Goal: Navigation & Orientation: Find specific page/section

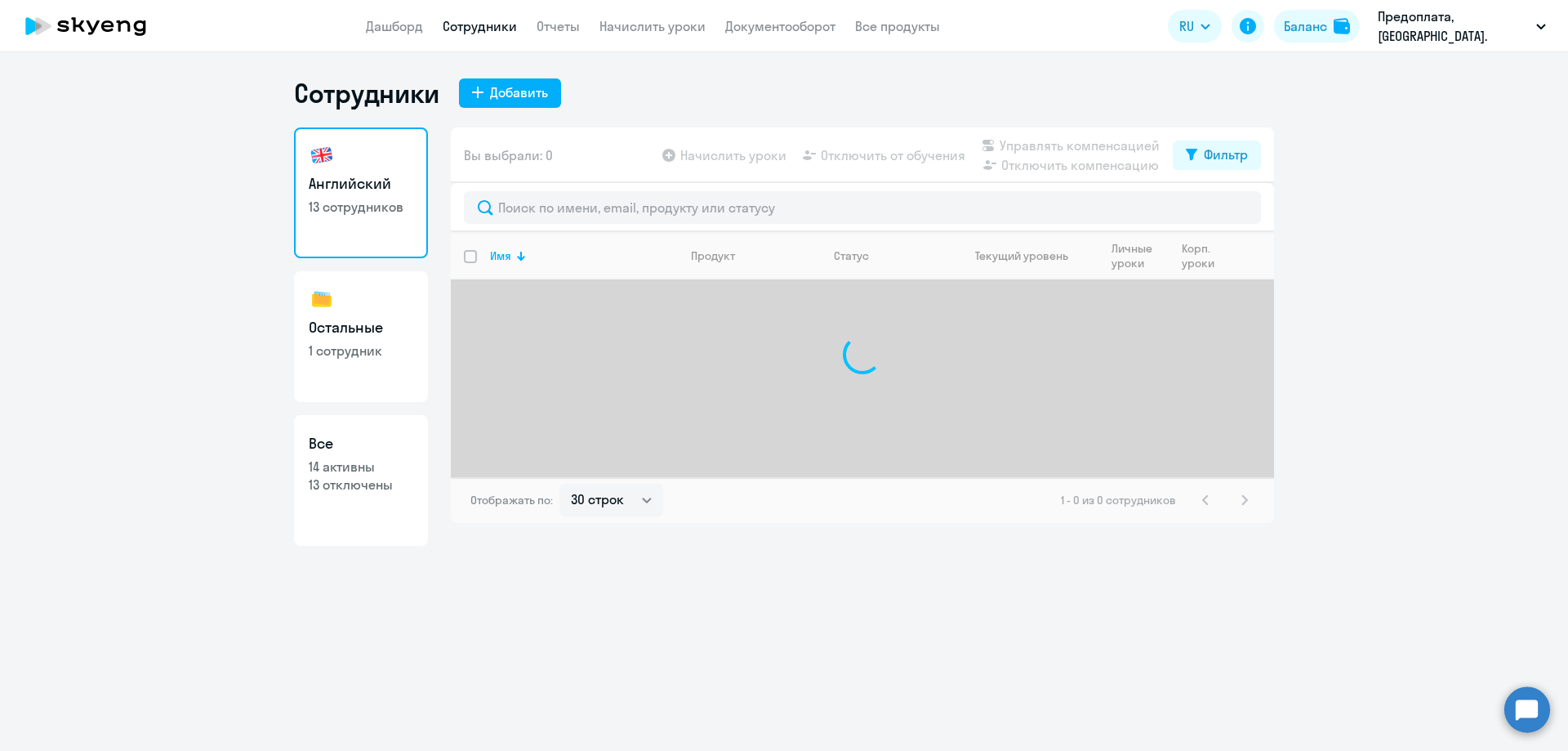
select select "30"
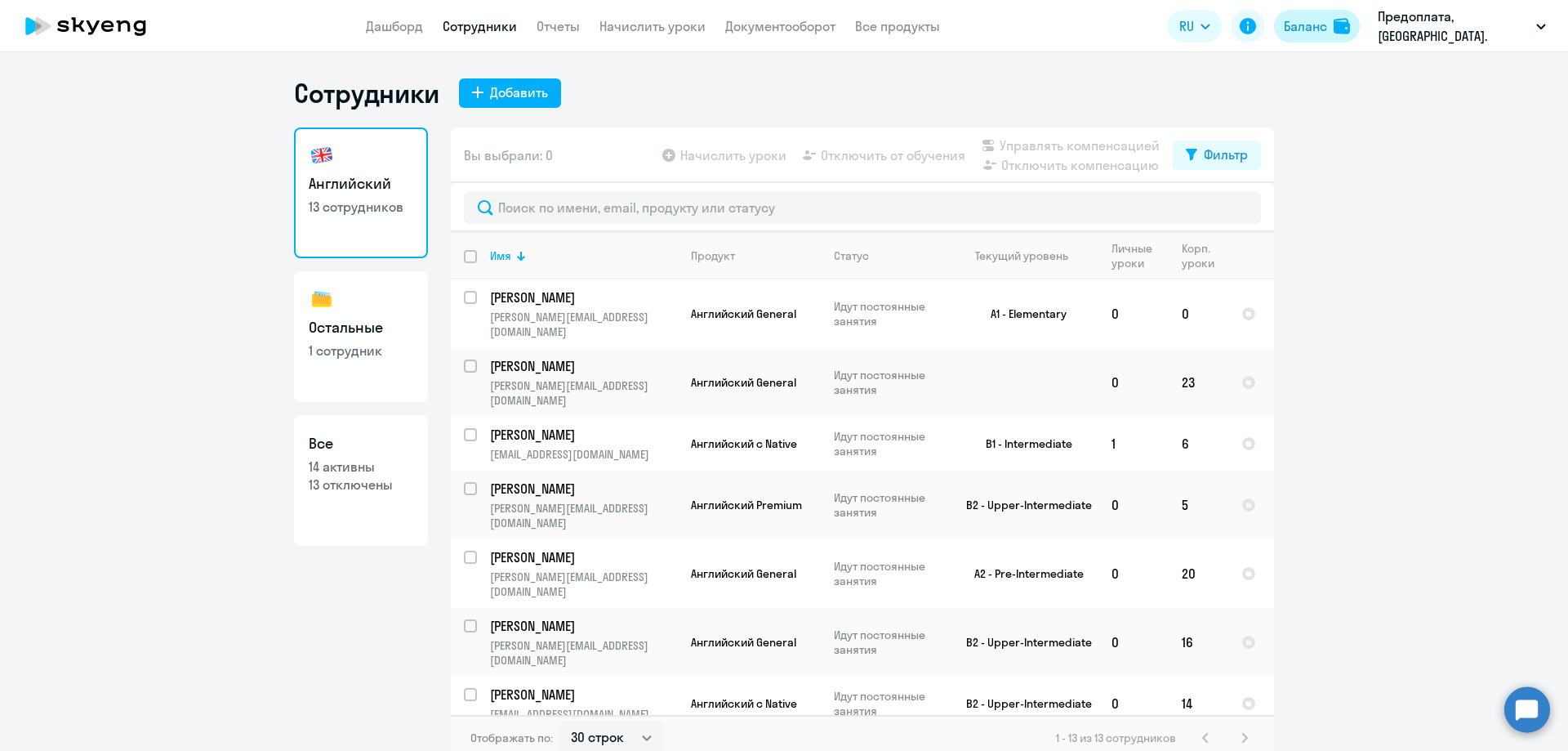
click at [1291, 19] on div "Баланс" at bounding box center [1305, 26] width 43 height 19
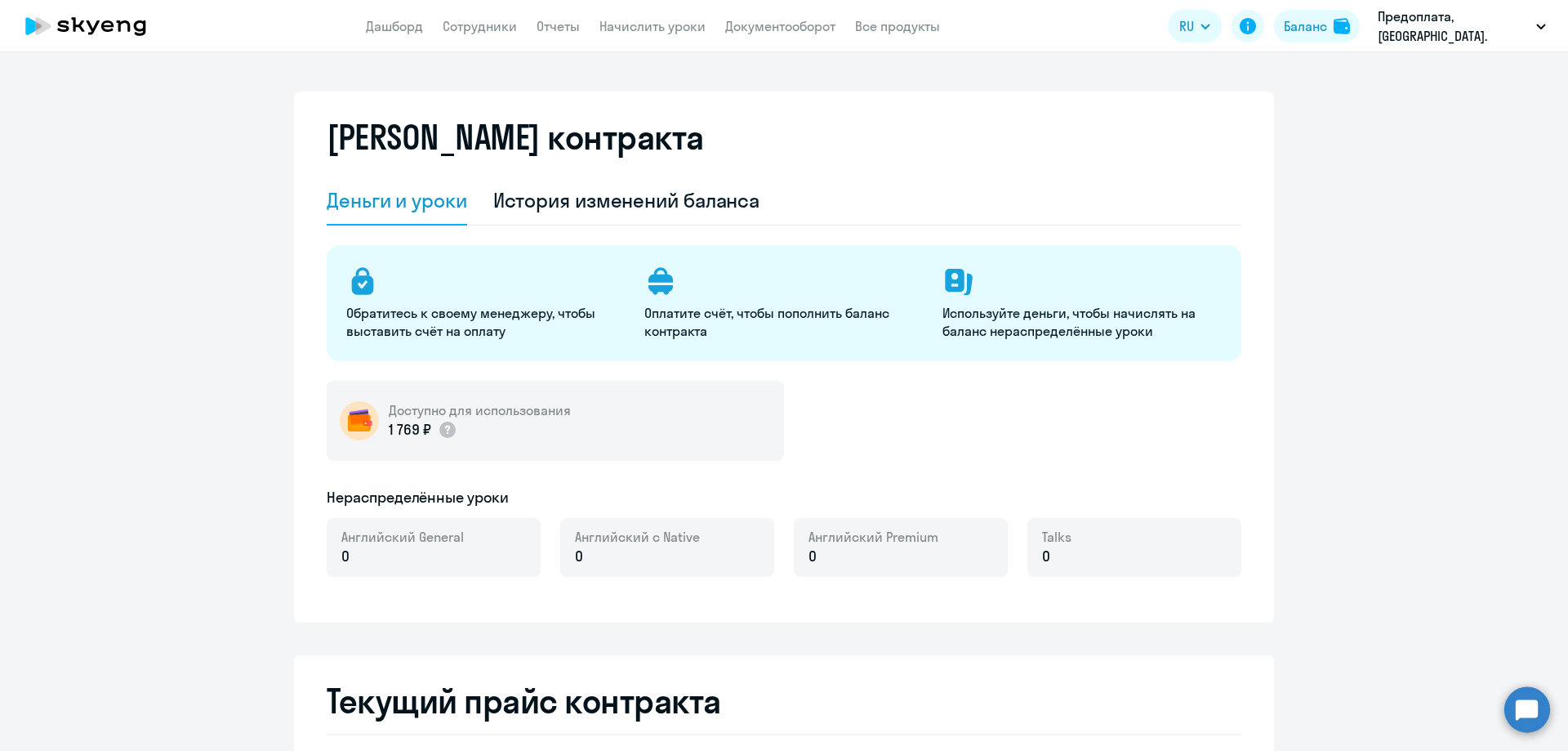
select select "english_adult_not_native_speaker"
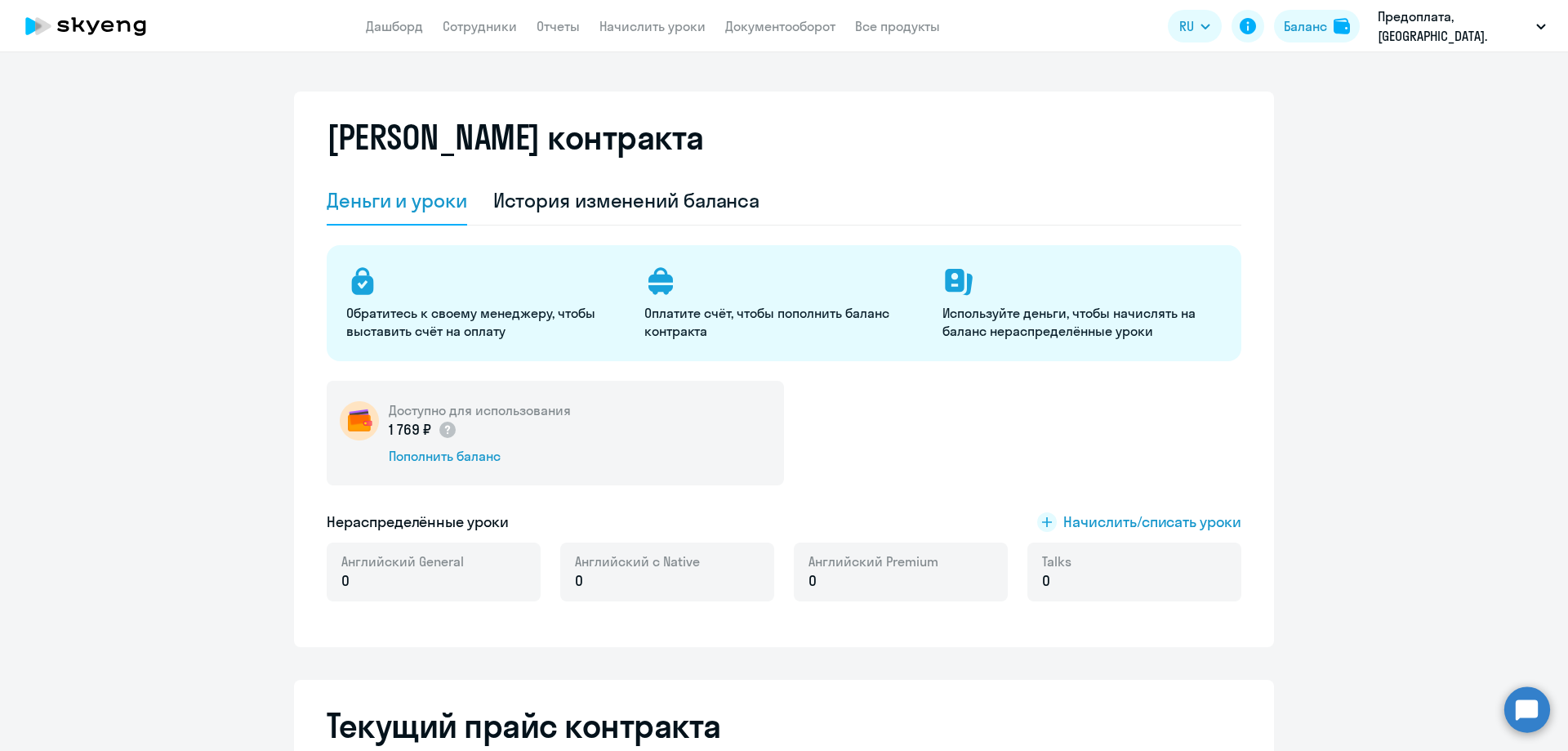
click at [91, 17] on icon at bounding box center [85, 26] width 143 height 40
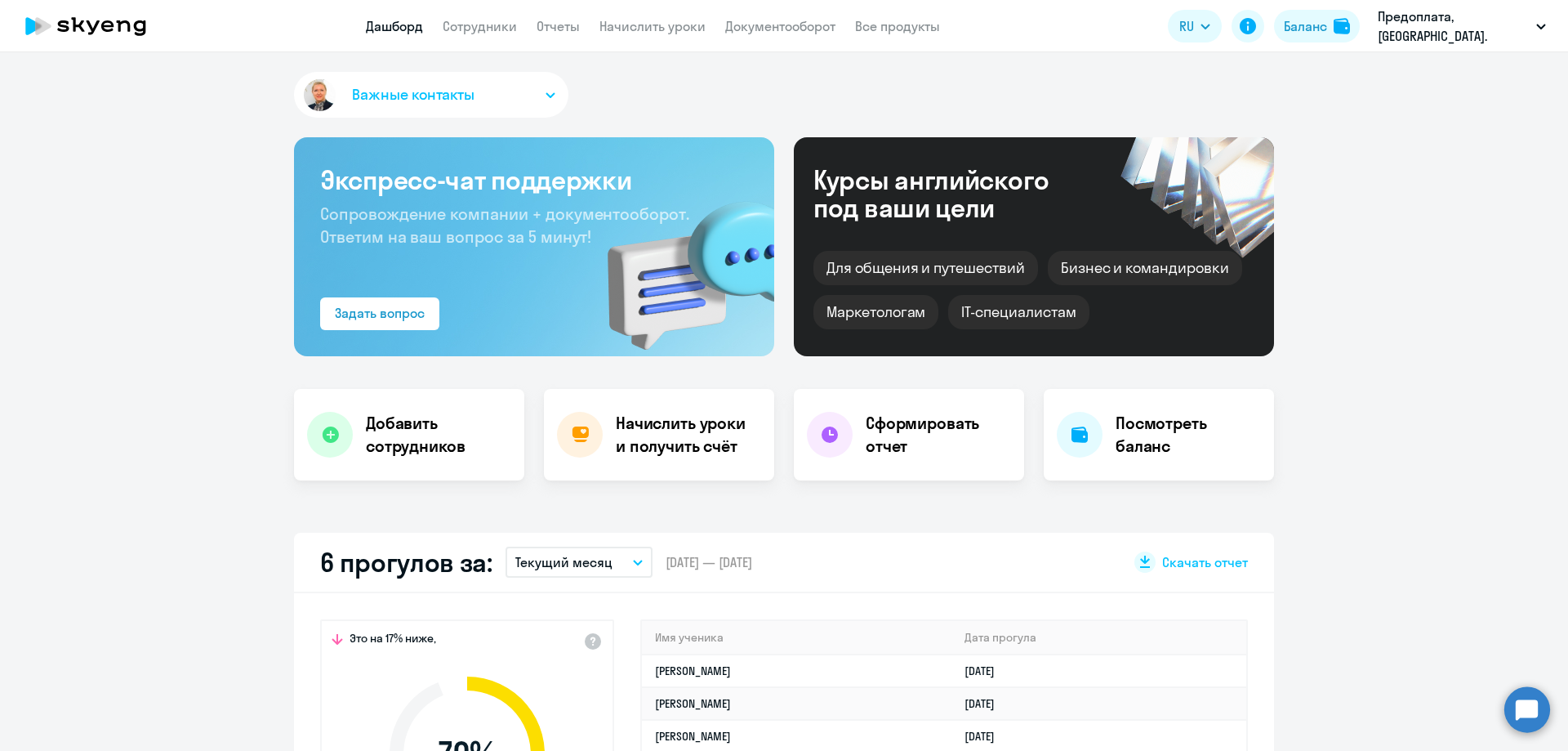
scroll to position [164, 0]
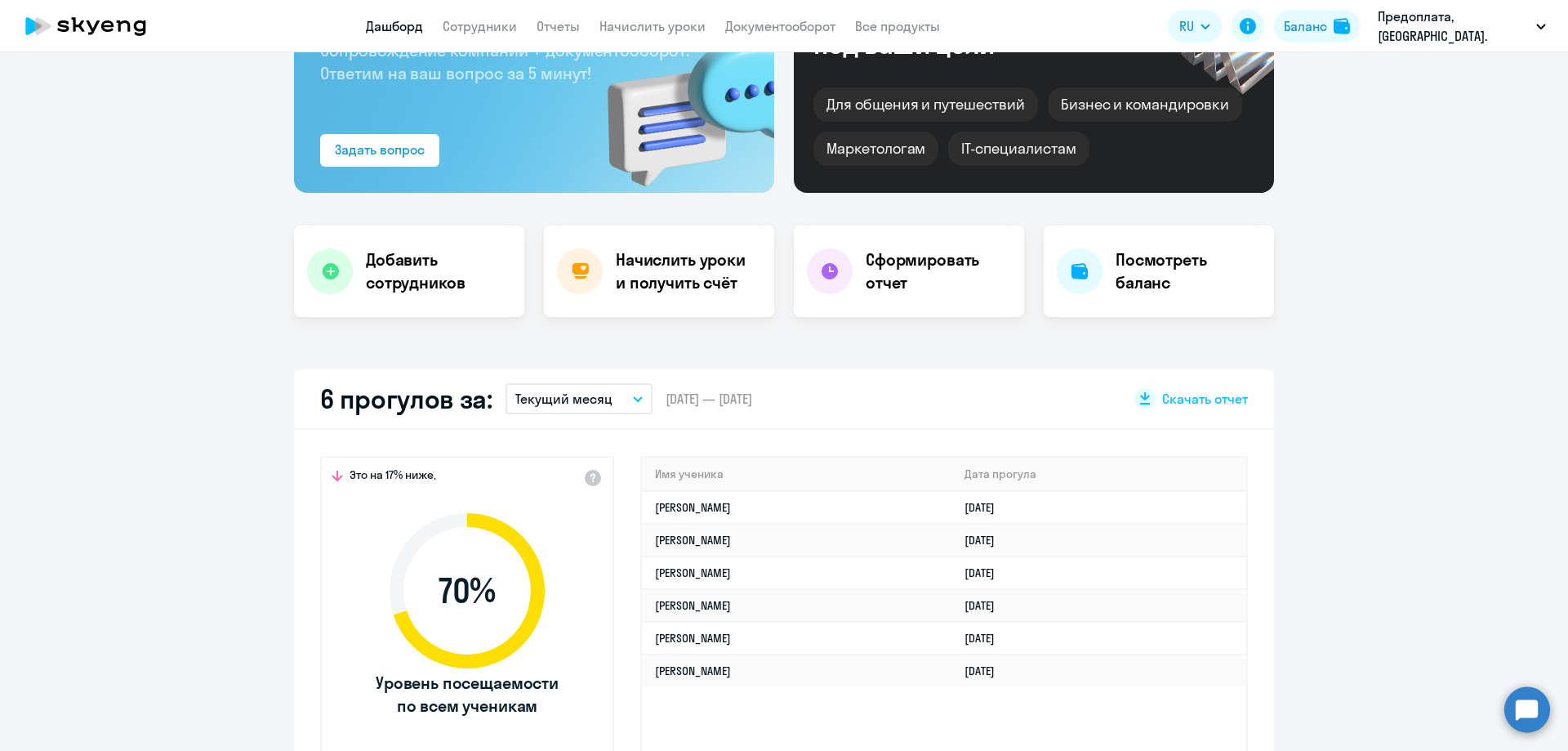
select select "30"
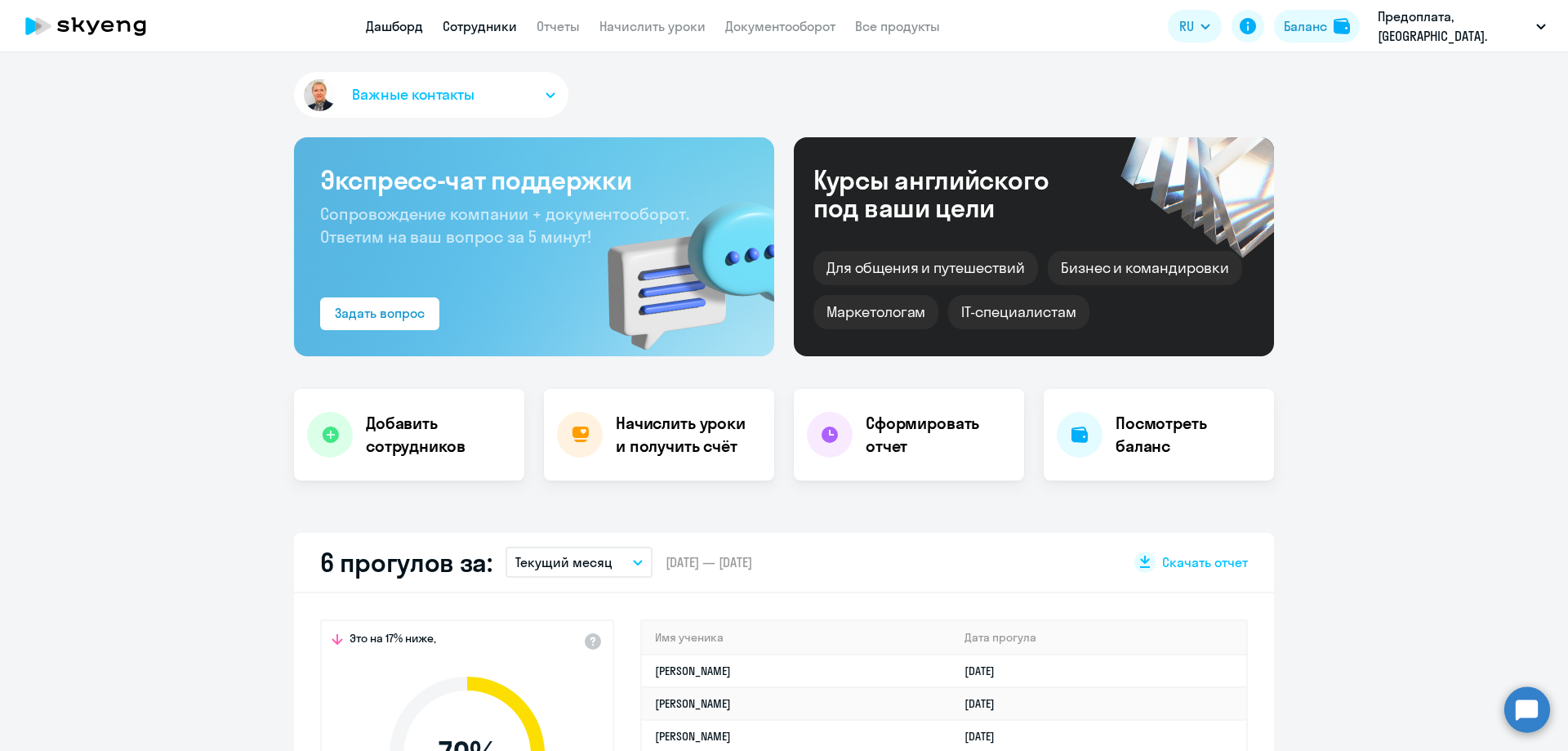
click at [474, 26] on link "Сотрудники" at bounding box center [480, 26] width 74 height 17
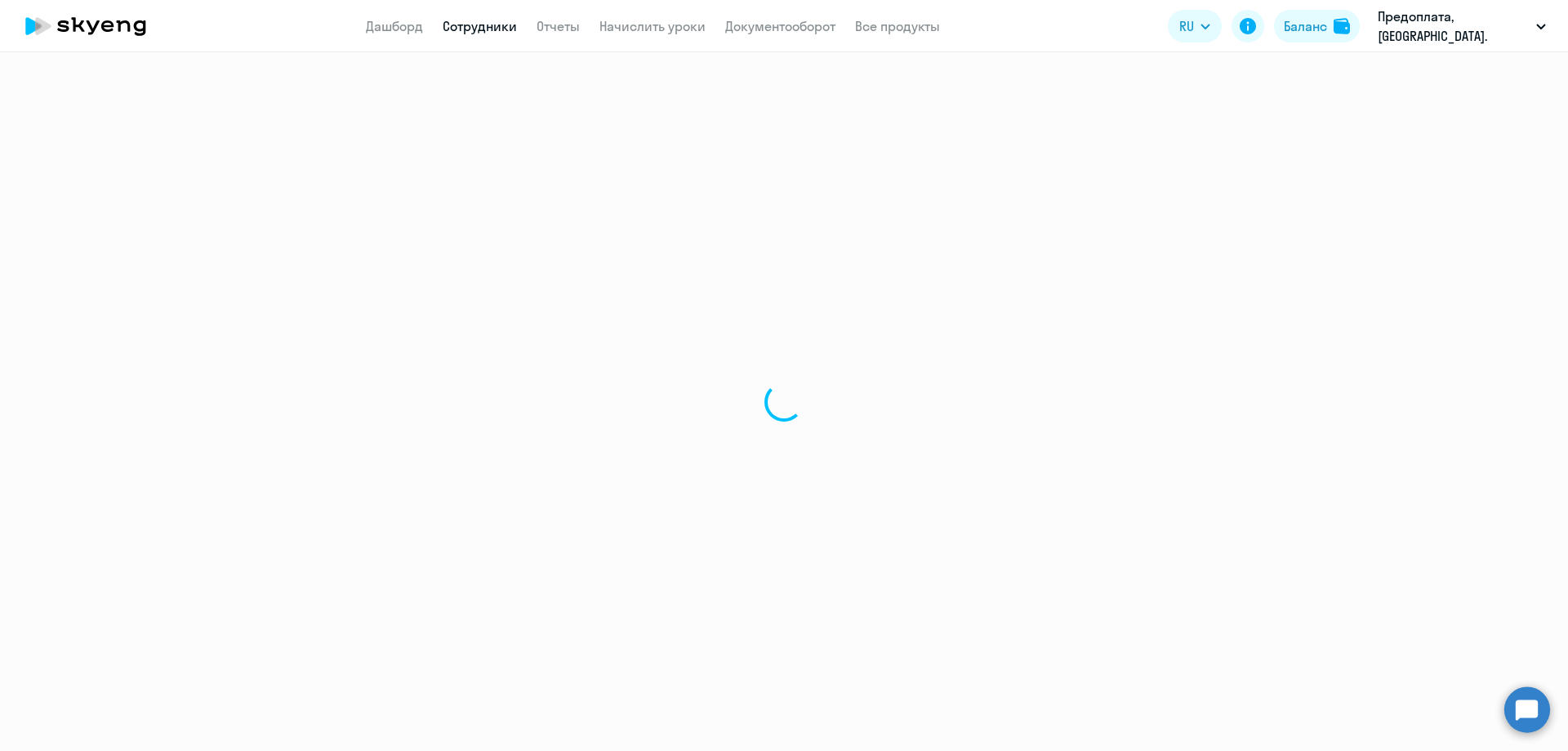
select select "30"
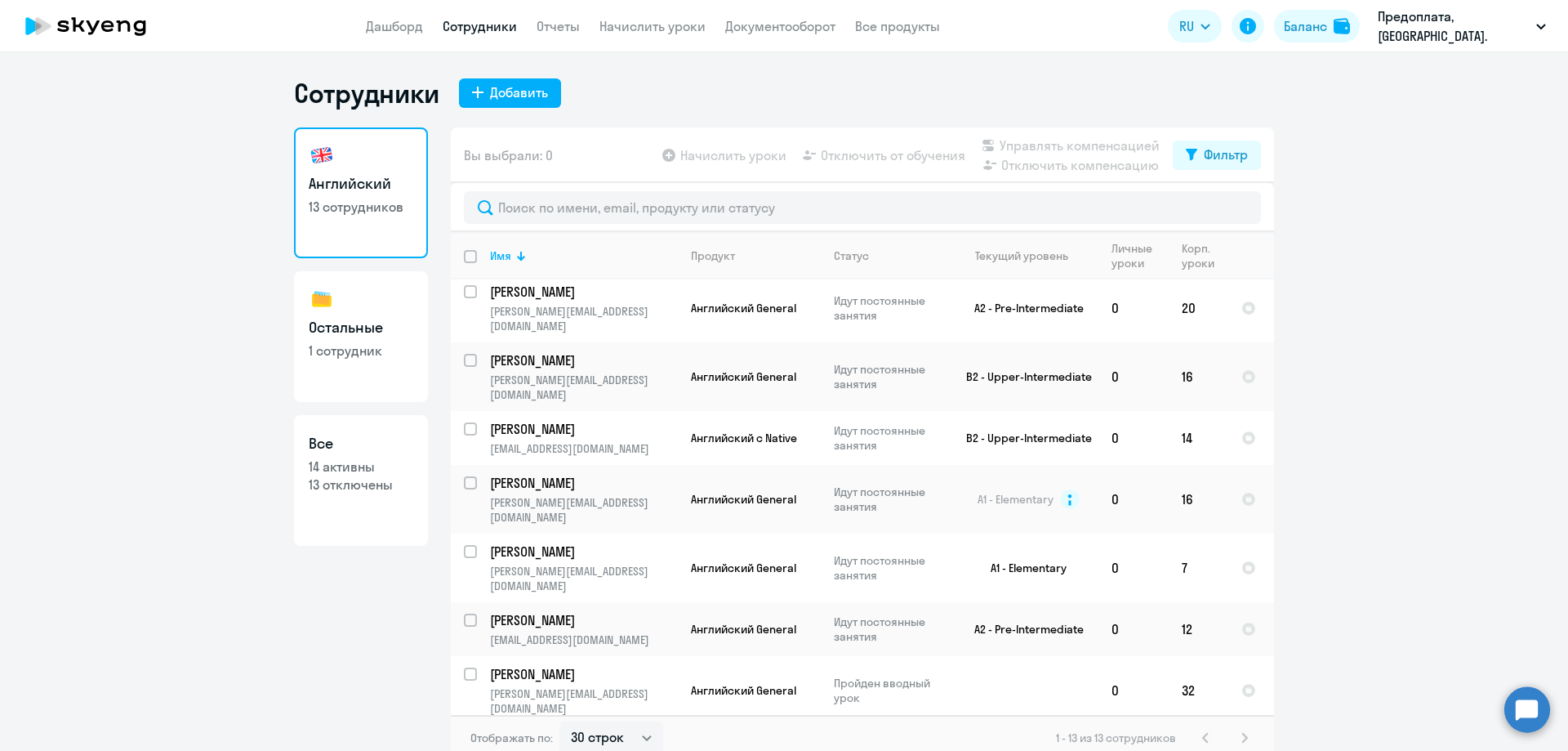
click at [82, 18] on icon at bounding box center [85, 26] width 143 height 40
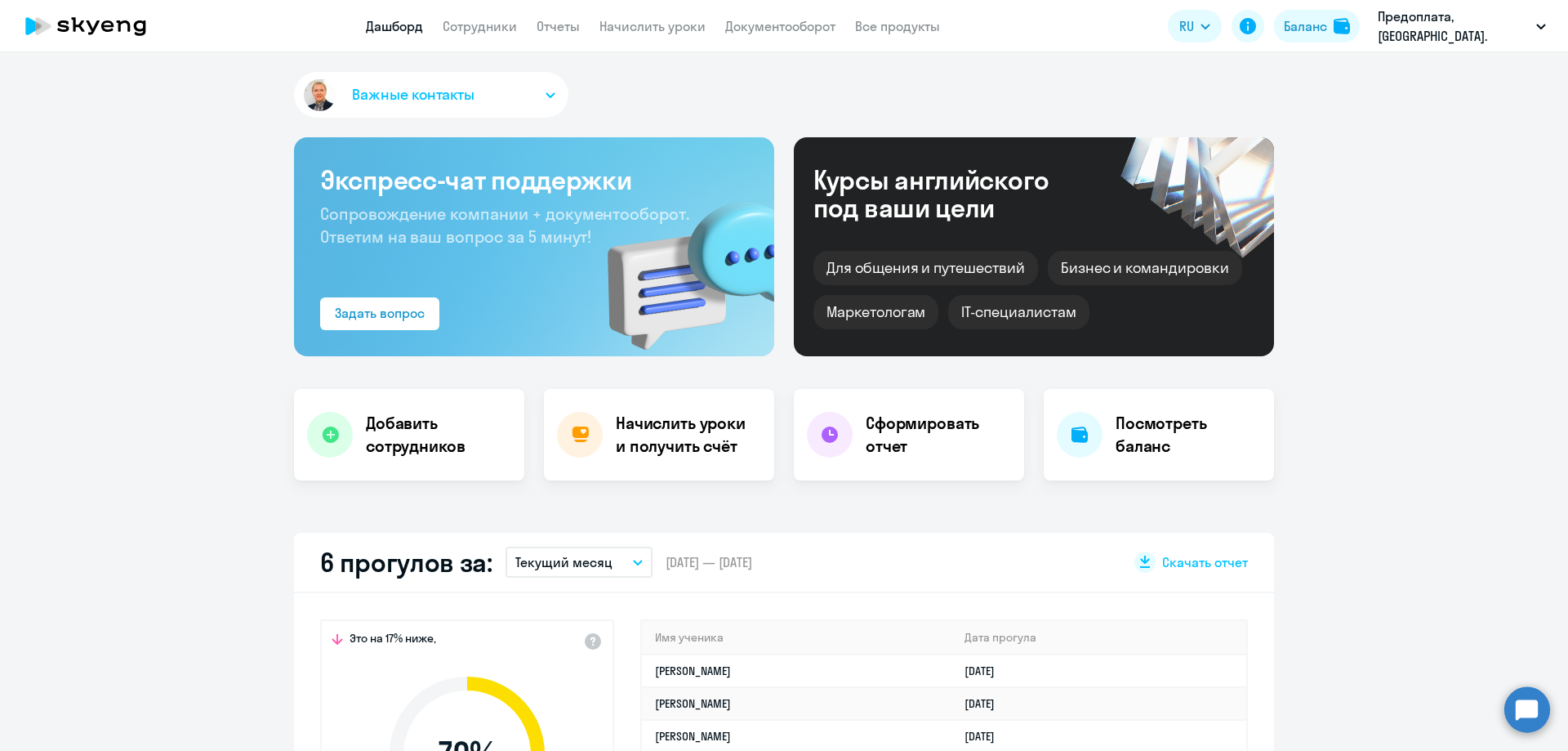
select select "30"
click at [73, 22] on icon at bounding box center [85, 26] width 143 height 40
